Goal: Entertainment & Leisure: Browse casually

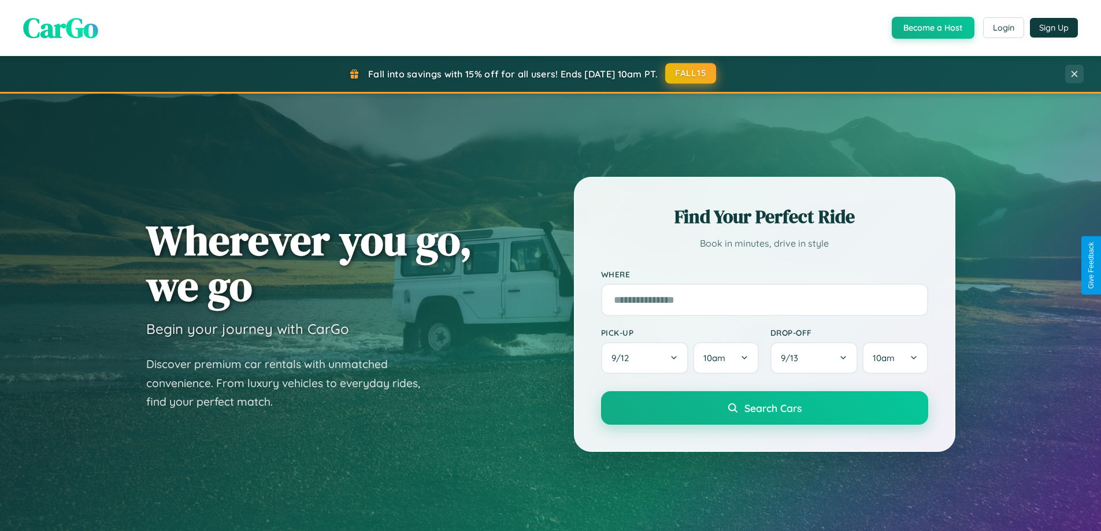
click at [691, 73] on button "FALL15" at bounding box center [690, 73] width 51 height 21
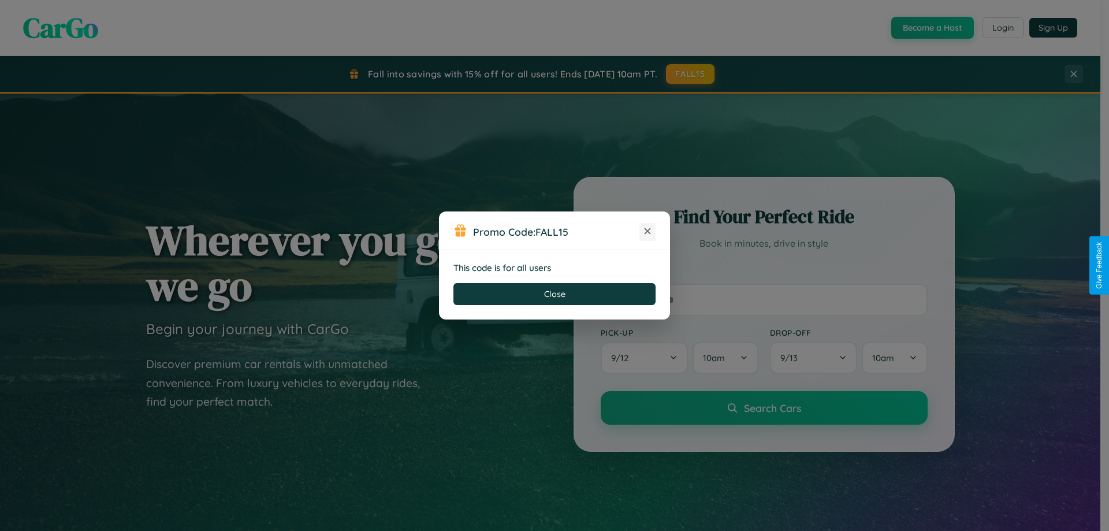
click at [648, 232] on icon at bounding box center [648, 231] width 12 height 12
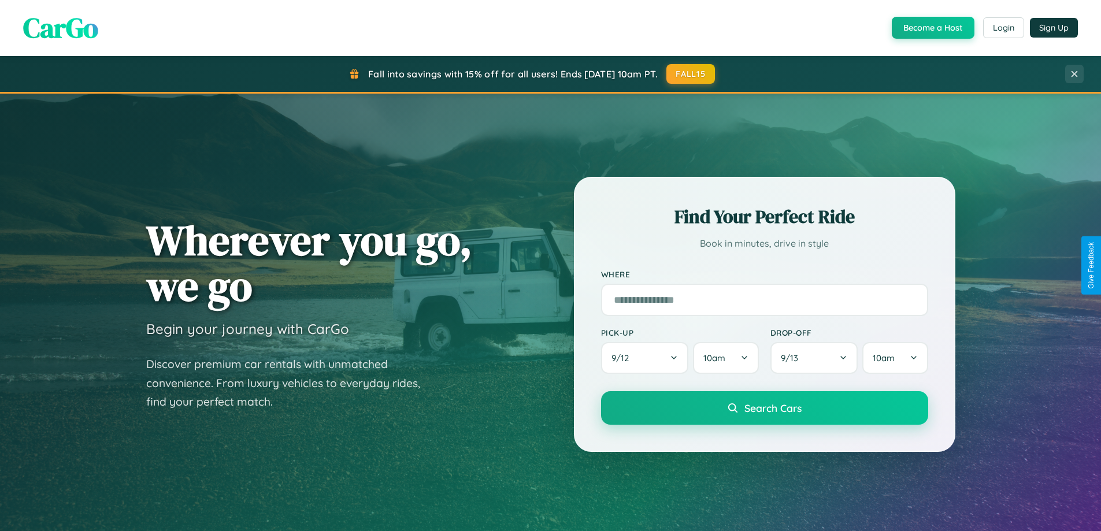
scroll to position [795, 0]
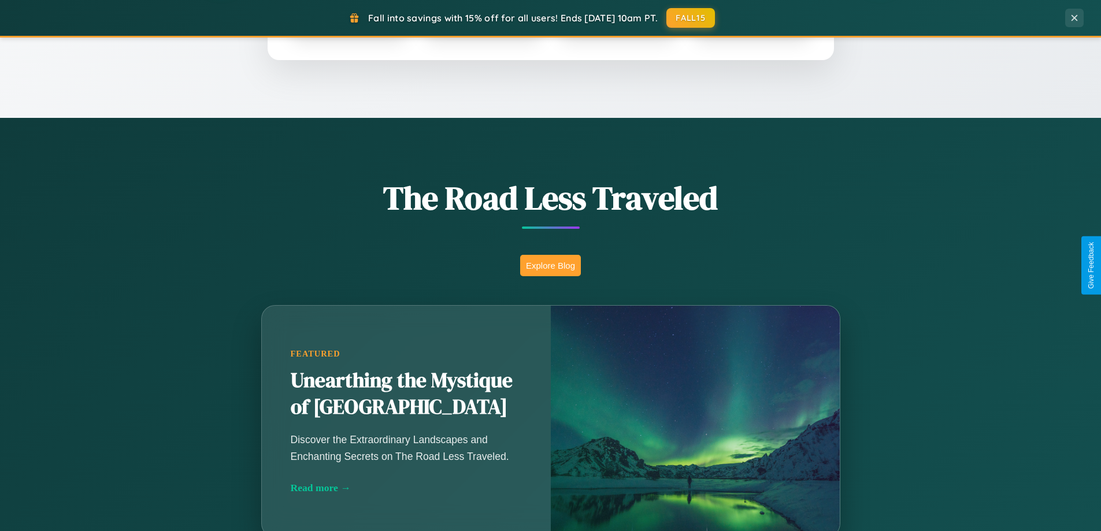
click at [550, 265] on button "Explore Blog" at bounding box center [550, 265] width 61 height 21
